Goal: Task Accomplishment & Management: Use online tool/utility

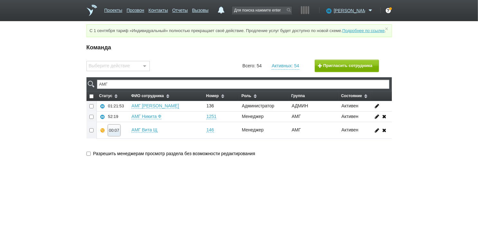
click at [116, 133] on div "00:07" at bounding box center [114, 130] width 10 height 5
click at [131, 113] on button "Прослушать" at bounding box center [133, 107] width 50 height 11
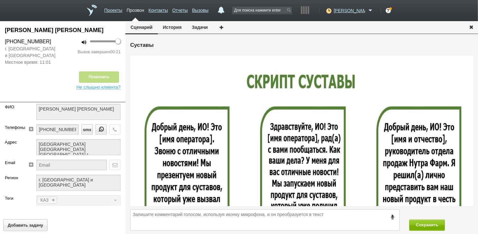
click at [472, 25] on icon "button" at bounding box center [470, 26] width 7 height 5
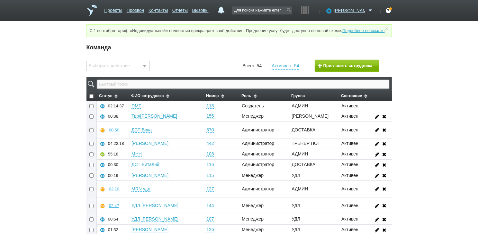
click at [190, 89] on input "text" at bounding box center [243, 84] width 292 height 9
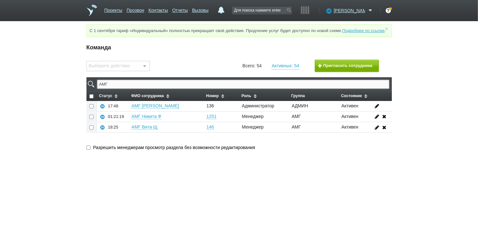
type input "АМГ"
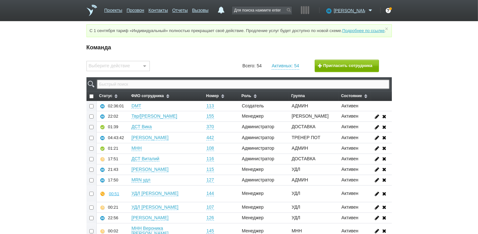
click at [206, 89] on input "text" at bounding box center [243, 84] width 292 height 9
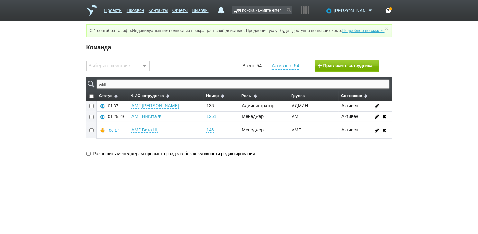
type input "АМГ"
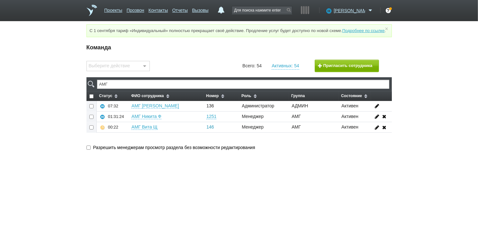
click at [211, 130] on link "146" at bounding box center [209, 127] width 7 height 5
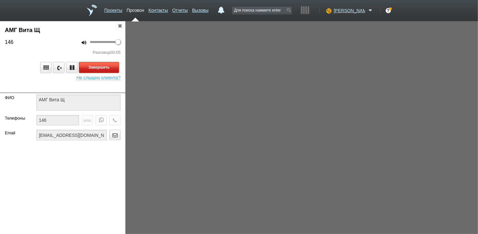
click at [110, 68] on button "Завершить" at bounding box center [99, 67] width 40 height 11
click at [123, 25] on icon "button" at bounding box center [119, 25] width 7 height 5
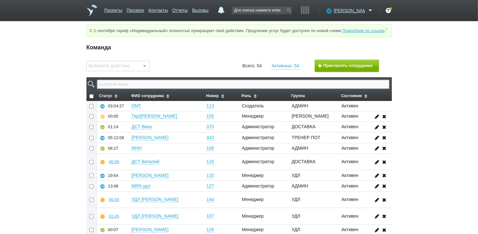
click at [176, 89] on input "text" at bounding box center [243, 84] width 292 height 9
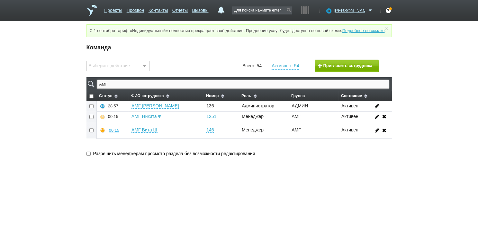
type input "АМГ"
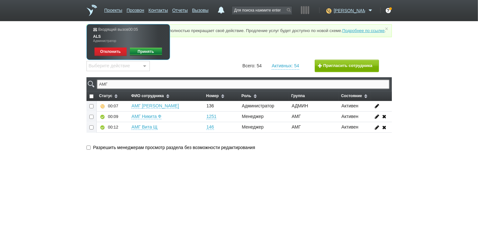
click at [150, 51] on link "Принять" at bounding box center [146, 52] width 32 height 9
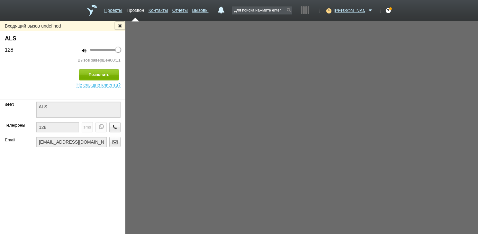
click at [121, 23] on icon "button" at bounding box center [119, 25] width 7 height 5
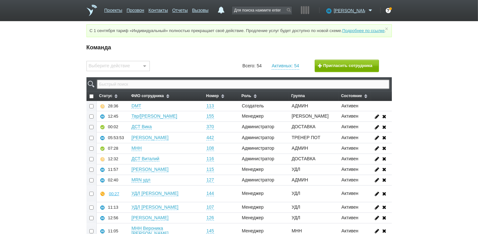
click at [177, 89] on input "text" at bounding box center [243, 84] width 292 height 9
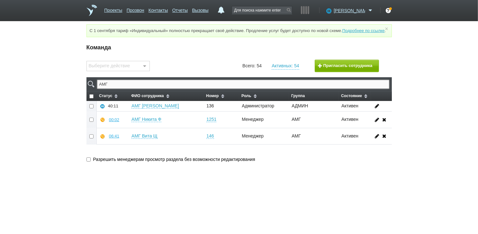
type input "АМГ"
click at [114, 139] on div "09:18" at bounding box center [114, 136] width 10 height 5
click at [132, 130] on button "Суфлировать" at bounding box center [133, 124] width 50 height 11
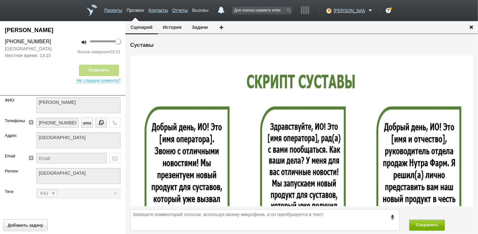
click at [204, 9] on link "Вызовы" at bounding box center [200, 8] width 16 height 9
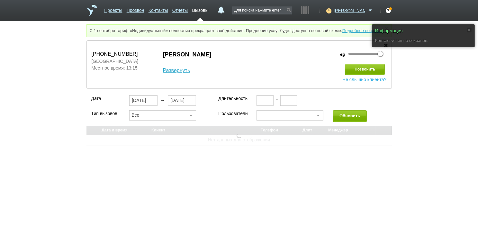
select select "30"
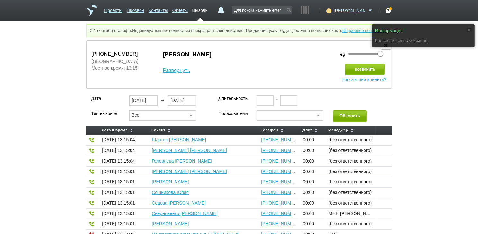
click at [386, 48] on icon "button" at bounding box center [385, 45] width 7 height 5
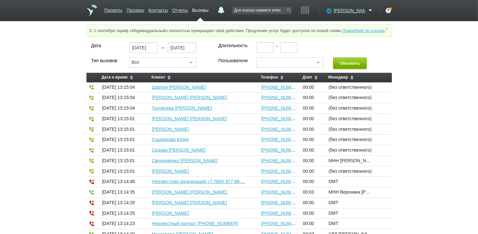
click at [273, 68] on div at bounding box center [289, 62] width 67 height 10
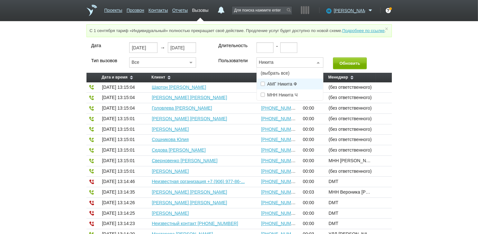
click at [271, 86] on span "АМГ Никита Ф" at bounding box center [282, 84] width 30 height 4
click at [285, 66] on input "Никита" at bounding box center [285, 62] width 56 height 8
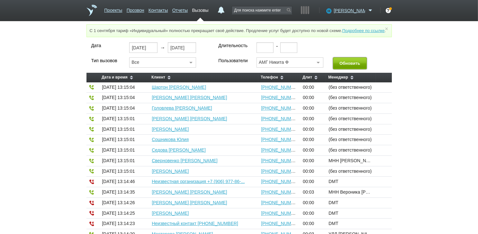
click at [346, 68] on button "Обновить" at bounding box center [350, 63] width 34 height 12
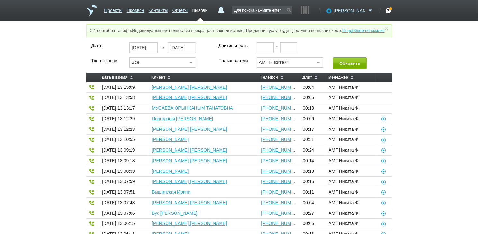
click at [382, 184] on icon at bounding box center [383, 181] width 6 height 5
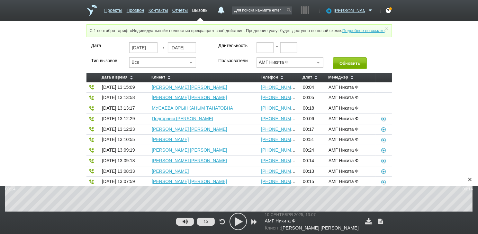
scroll to position [32, 0]
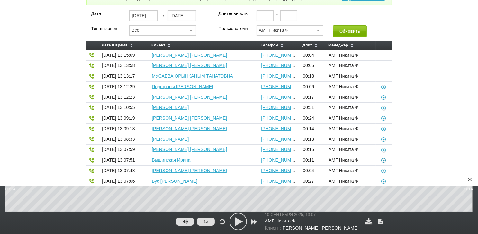
click at [384, 163] on icon at bounding box center [383, 160] width 6 height 5
click at [382, 131] on icon at bounding box center [383, 128] width 6 height 5
click at [383, 121] on icon at bounding box center [383, 118] width 6 height 5
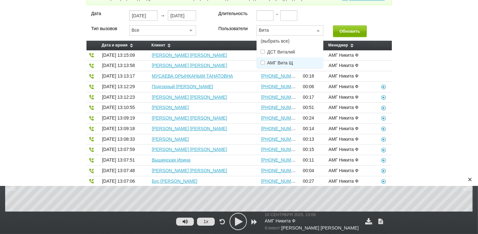
click at [274, 65] on span "АМГ Вита Щ" at bounding box center [290, 62] width 66 height 11
type input "Вита"
click at [343, 33] on button "Обновить" at bounding box center [350, 31] width 34 height 12
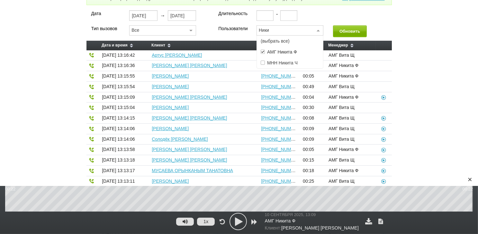
type input "Никит"
click at [261, 54] on span at bounding box center [262, 52] width 4 height 4
click at [346, 35] on button "Обновить" at bounding box center [350, 31] width 34 height 12
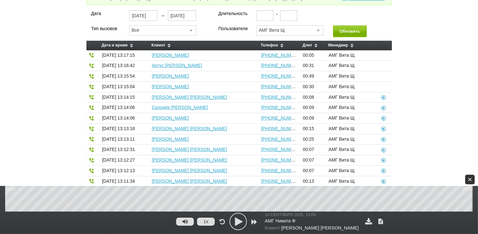
click at [473, 179] on div "×" at bounding box center [470, 180] width 10 height 10
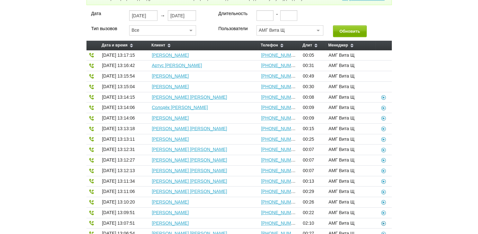
click at [383, 226] on icon at bounding box center [383, 223] width 6 height 5
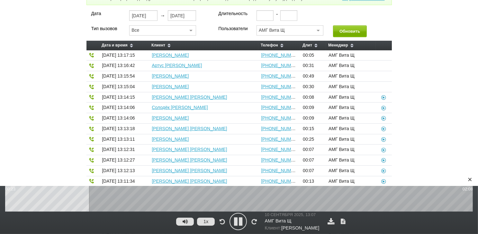
click at [236, 217] on icon at bounding box center [238, 222] width 16 height 16
click at [470, 180] on div "×" at bounding box center [470, 180] width 10 height 10
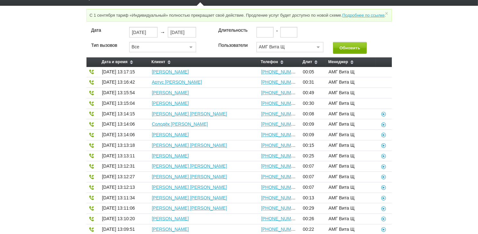
scroll to position [0, 0]
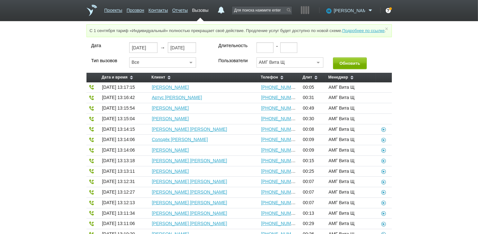
click at [352, 10] on span "[PERSON_NAME]" at bounding box center [348, 10] width 31 height 6
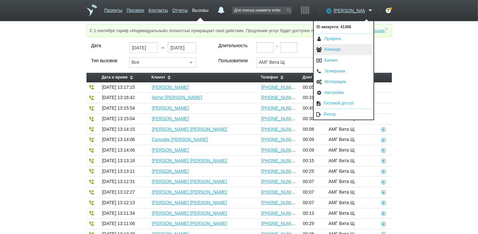
click at [337, 49] on link "Команда" at bounding box center [343, 49] width 60 height 11
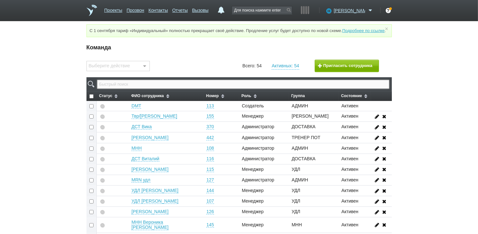
click at [233, 89] on input "text" at bounding box center [243, 84] width 292 height 9
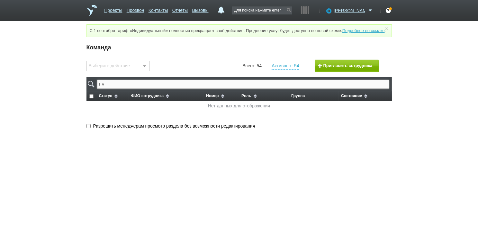
type input "F"
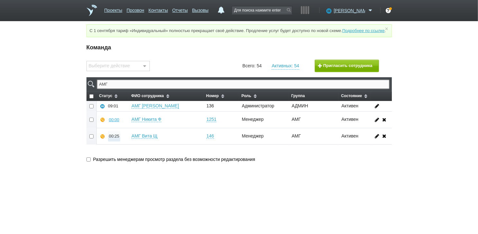
type input "АМГ"
click at [115, 139] on div "00:26" at bounding box center [114, 136] width 10 height 5
click at [125, 128] on button "Суфлировать" at bounding box center [133, 124] width 50 height 11
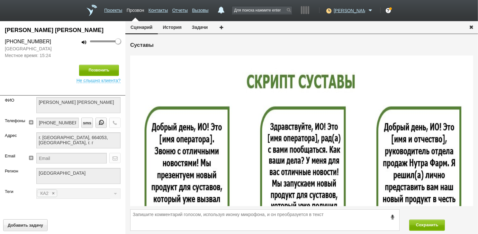
click at [473, 28] on icon "button" at bounding box center [470, 26] width 7 height 5
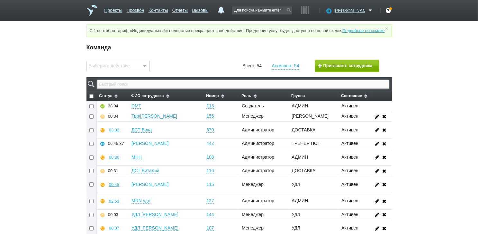
click at [234, 88] on input "text" at bounding box center [243, 84] width 292 height 9
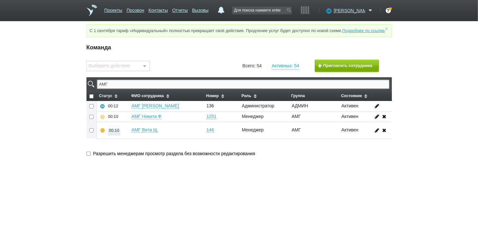
type input "АМГ"
click at [115, 133] on div "00:10" at bounding box center [114, 130] width 10 height 5
click at [127, 125] on button "Суфлировать" at bounding box center [133, 118] width 50 height 11
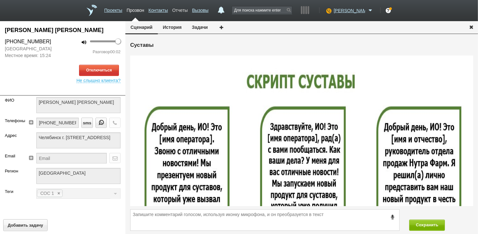
click at [188, 8] on link "Отчеты" at bounding box center [179, 8] width 15 height 9
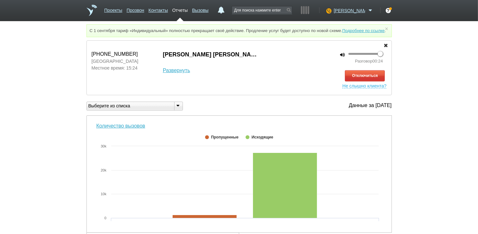
click at [171, 109] on div "Выберите из списка" at bounding box center [134, 106] width 96 height 9
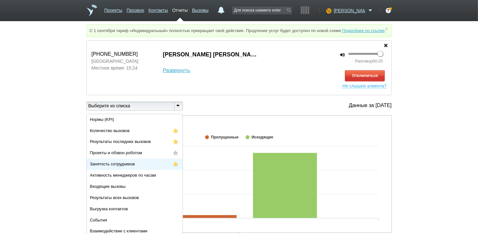
click at [158, 170] on li "Занятость сотрудников" at bounding box center [135, 164] width 96 height 11
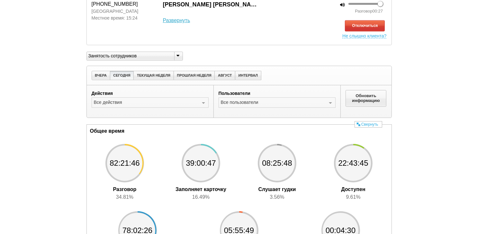
scroll to position [32, 0]
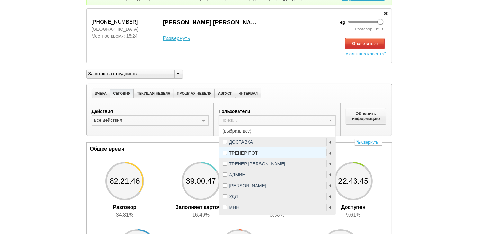
click at [225, 136] on span "(выбрать все)" at bounding box center [277, 131] width 116 height 11
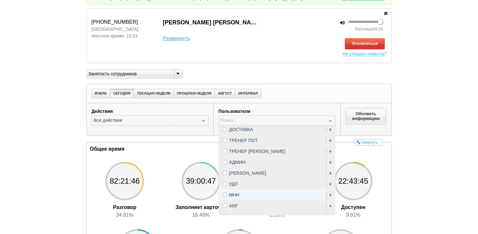
scroll to position [19, 0]
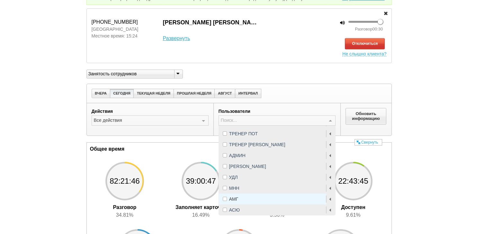
click at [234, 202] on span "АМГ" at bounding box center [233, 199] width 9 height 4
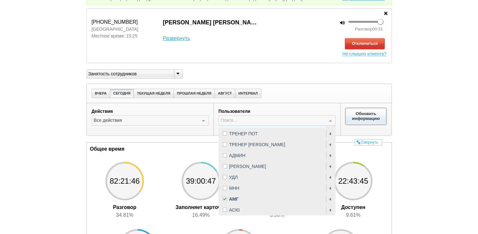
click at [357, 116] on button "Обновить информацию" at bounding box center [365, 116] width 41 height 17
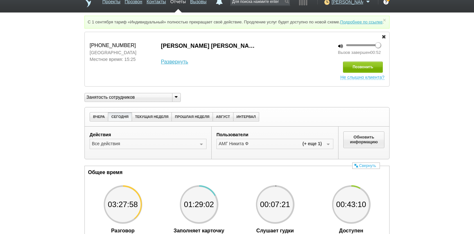
scroll to position [0, 0]
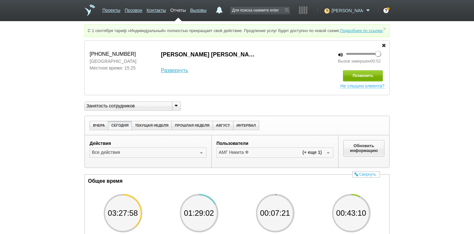
click at [346, 9] on span "[PERSON_NAME]" at bounding box center [347, 10] width 31 height 6
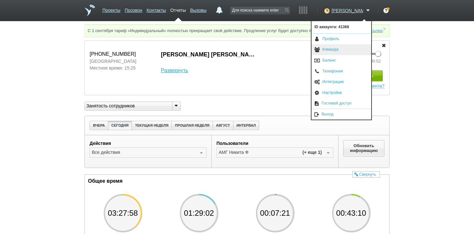
click at [338, 51] on link "Команда" at bounding box center [342, 49] width 60 height 11
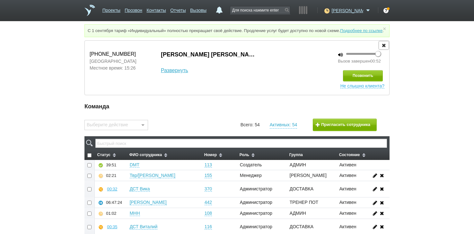
click at [383, 48] on icon "button" at bounding box center [383, 45] width 7 height 5
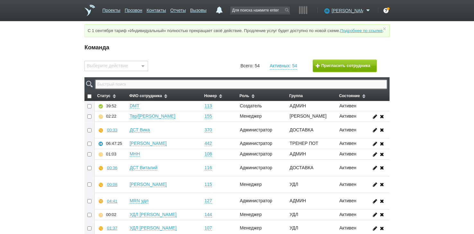
click at [285, 89] on input "text" at bounding box center [241, 84] width 292 height 9
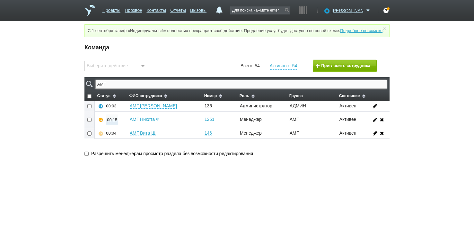
type input "АМГ"
click at [109, 122] on div "00:16" at bounding box center [112, 120] width 10 height 5
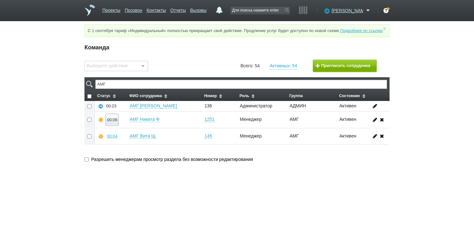
click at [113, 122] on div "00:06" at bounding box center [112, 120] width 10 height 5
click at [135, 103] on button "Прослушать" at bounding box center [131, 97] width 50 height 11
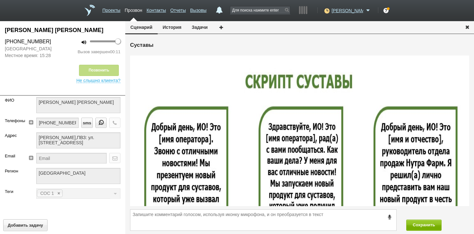
click at [468, 27] on icon "button" at bounding box center [467, 26] width 7 height 5
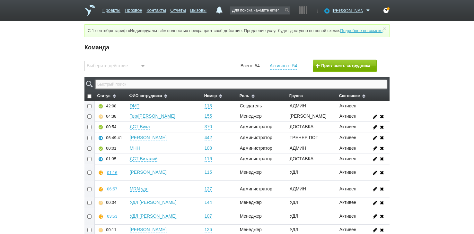
click at [259, 89] on input "text" at bounding box center [241, 84] width 292 height 9
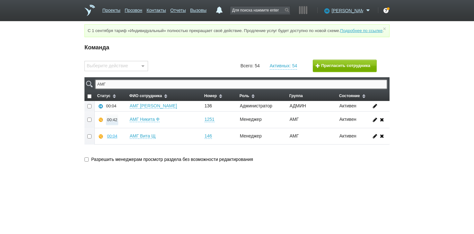
type input "АМГ"
click at [111, 122] on div "00:43" at bounding box center [112, 120] width 10 height 5
click at [131, 113] on button "Суфлировать" at bounding box center [131, 108] width 50 height 11
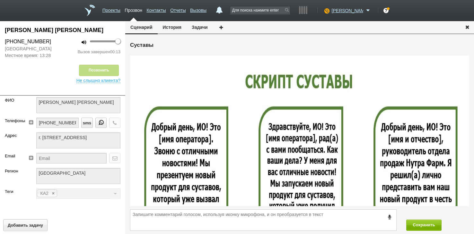
click at [466, 27] on icon "button" at bounding box center [467, 26] width 7 height 5
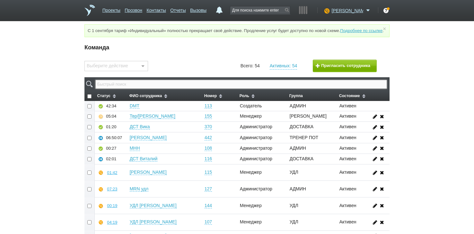
click at [229, 89] on input "text" at bounding box center [241, 84] width 292 height 9
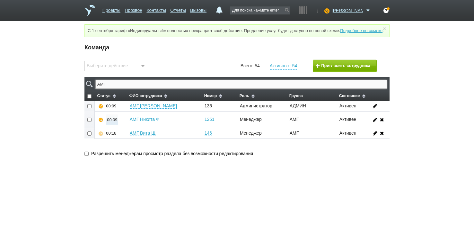
type input "АМГ"
click at [109, 122] on div "00:09" at bounding box center [112, 120] width 10 height 5
click at [131, 102] on button "Прослушать" at bounding box center [131, 97] width 50 height 11
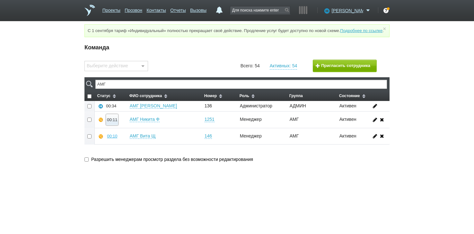
click at [113, 126] on button "00:11" at bounding box center [112, 119] width 12 height 11
click at [130, 102] on button "Прослушать" at bounding box center [131, 97] width 50 height 11
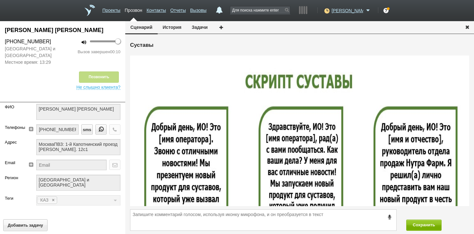
click at [469, 26] on icon "button" at bounding box center [467, 26] width 7 height 5
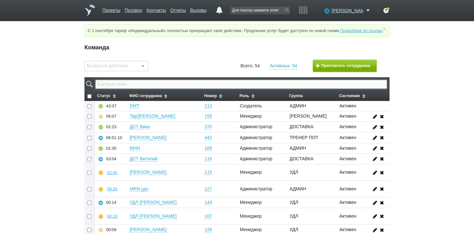
click at [276, 89] on input "text" at bounding box center [241, 84] width 292 height 9
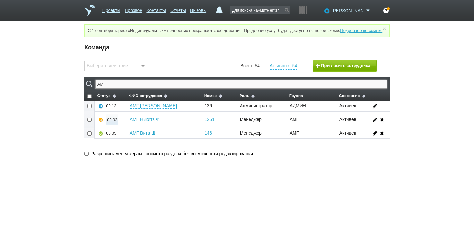
type input "АМГ"
click at [114, 122] on div "00:03" at bounding box center [112, 120] width 10 height 5
click at [123, 103] on button "Прослушать" at bounding box center [131, 97] width 50 height 11
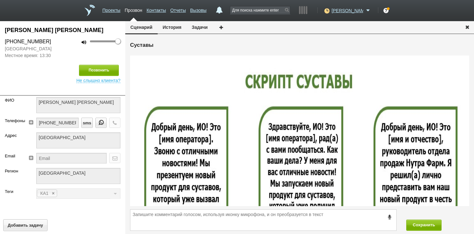
click at [469, 29] on icon "button" at bounding box center [467, 26] width 7 height 5
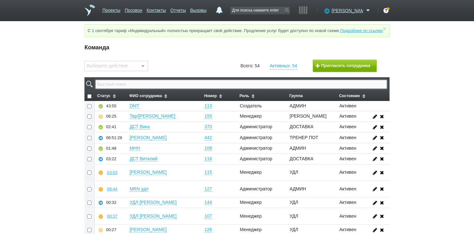
click at [195, 89] on input "text" at bounding box center [241, 84] width 292 height 9
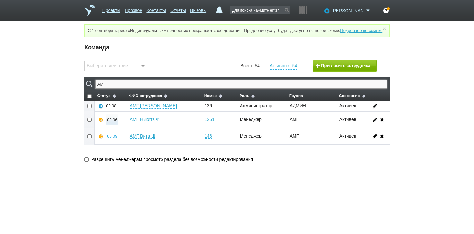
type input "АМГ"
click at [114, 122] on div "00:07" at bounding box center [112, 120] width 10 height 5
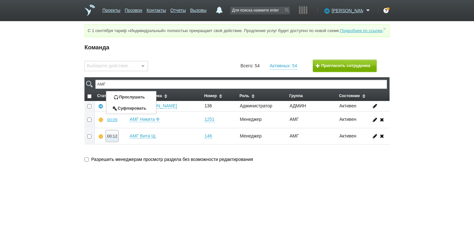
click at [110, 139] on div "00:12" at bounding box center [112, 136] width 10 height 5
click at [119, 119] on button "Прослушать" at bounding box center [131, 113] width 50 height 11
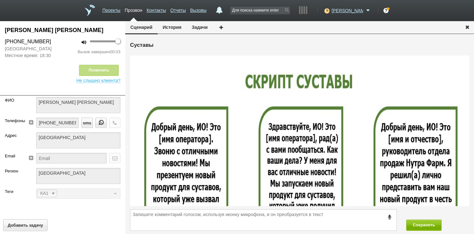
click at [465, 29] on icon "button" at bounding box center [467, 26] width 7 height 5
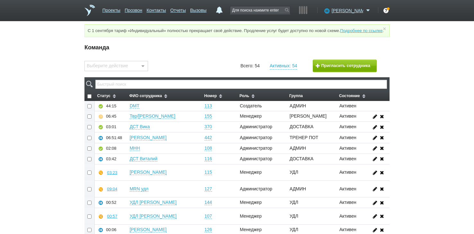
click at [184, 85] on div at bounding box center [236, 84] width 305 height 14
click at [182, 88] on input "text" at bounding box center [241, 84] width 292 height 9
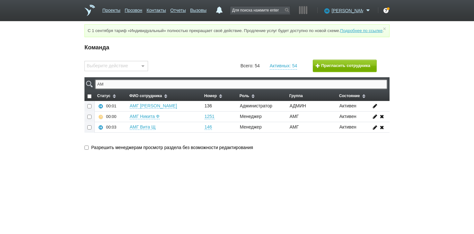
type input "АМГ"
